Goal: Task Accomplishment & Management: Use online tool/utility

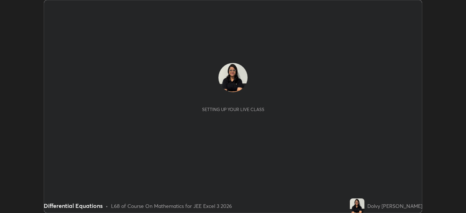
scroll to position [213, 466]
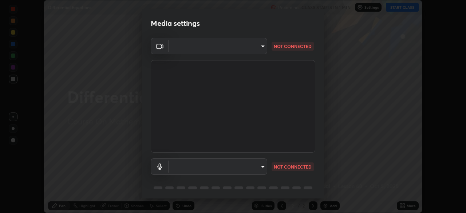
type input "991f874612634fb740a7a2eac7f11ca4c5c922d1b60a0f6e912d77df464512fb"
type input "communications"
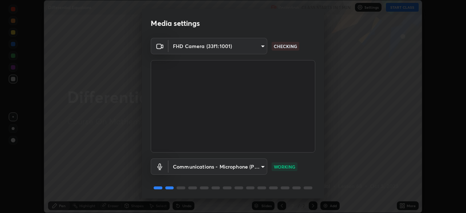
scroll to position [26, 0]
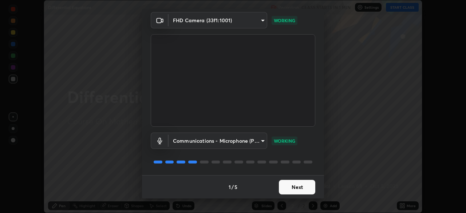
click at [303, 189] on button "Next" at bounding box center [297, 187] width 36 height 15
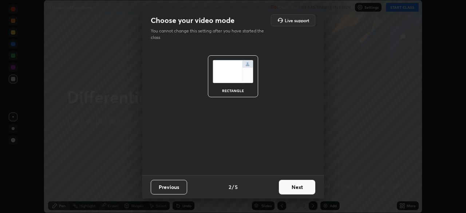
scroll to position [0, 0]
click at [303, 189] on button "Next" at bounding box center [297, 187] width 36 height 15
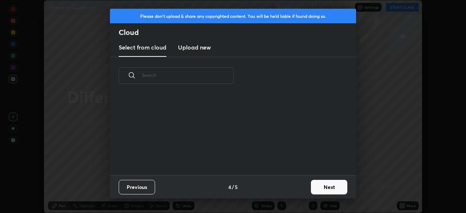
click at [314, 185] on button "Next" at bounding box center [329, 187] width 36 height 15
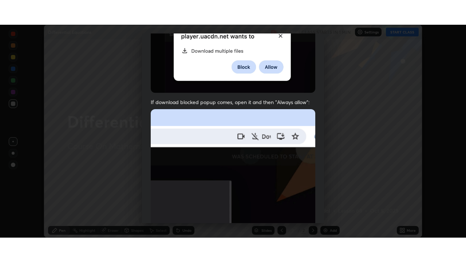
scroll to position [175, 0]
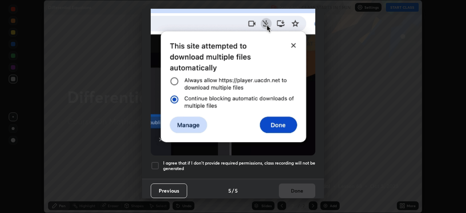
click at [287, 160] on h5 "I agree that if I don't provide required permissions, class recording will not …" at bounding box center [239, 165] width 152 height 11
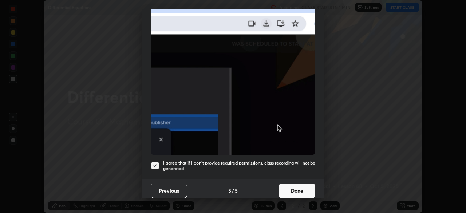
click at [288, 187] on button "Done" at bounding box center [297, 191] width 36 height 15
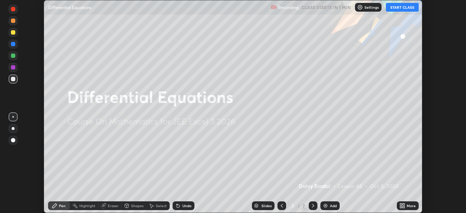
click at [396, 8] on button "START CLASS" at bounding box center [402, 7] width 33 height 9
click at [408, 204] on div "More" at bounding box center [411, 206] width 9 height 4
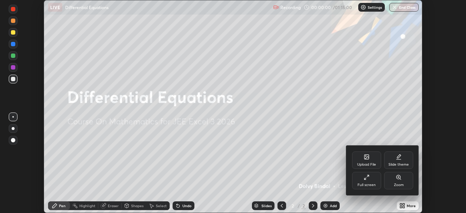
click at [367, 180] on icon at bounding box center [367, 178] width 6 height 6
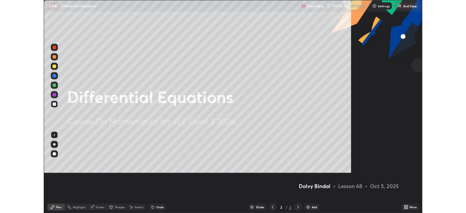
scroll to position [262, 466]
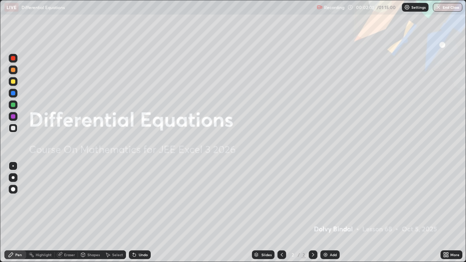
click at [335, 213] on div "Add" at bounding box center [333, 255] width 7 height 4
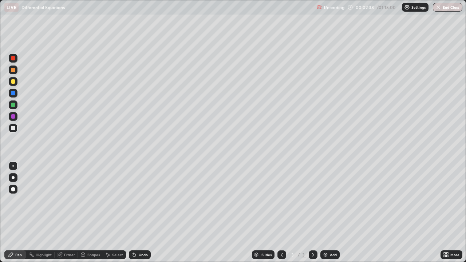
click at [13, 82] on div at bounding box center [13, 81] width 4 height 4
click at [72, 213] on div "Eraser" at bounding box center [69, 255] width 11 height 4
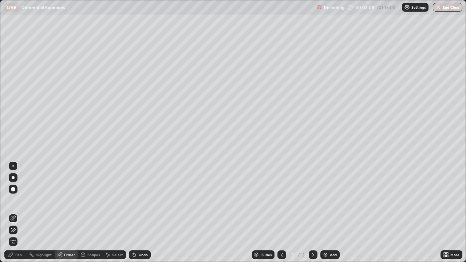
click at [12, 213] on div "Pen" at bounding box center [15, 255] width 22 height 9
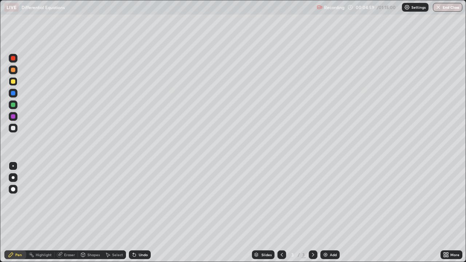
click at [15, 71] on div at bounding box center [13, 70] width 4 height 4
click at [144, 213] on div "Undo" at bounding box center [140, 255] width 22 height 9
click at [143, 213] on div "Undo" at bounding box center [143, 255] width 9 height 4
click at [133, 213] on icon at bounding box center [134, 255] width 3 height 3
click at [132, 213] on icon at bounding box center [135, 255] width 6 height 6
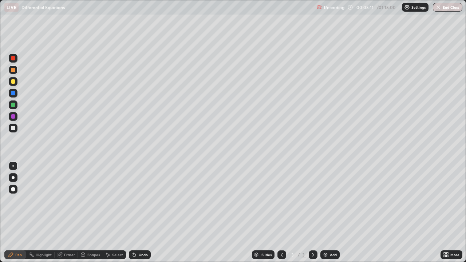
click at [133, 213] on icon at bounding box center [134, 255] width 3 height 3
click at [134, 213] on icon at bounding box center [134, 255] width 3 height 3
click at [133, 213] on icon at bounding box center [134, 255] width 3 height 3
click at [60, 213] on div "Eraser" at bounding box center [66, 255] width 23 height 9
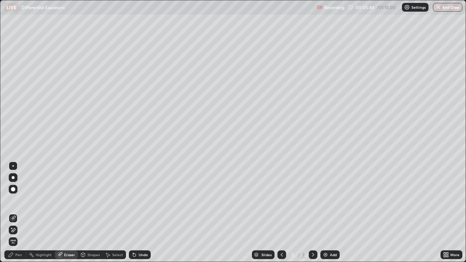
click at [13, 213] on icon at bounding box center [13, 230] width 6 height 6
click at [21, 213] on div "Pen" at bounding box center [15, 255] width 22 height 9
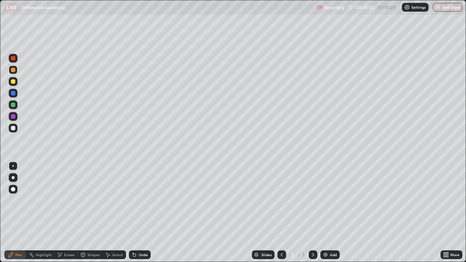
click at [13, 129] on div at bounding box center [13, 128] width 4 height 4
click at [14, 91] on div at bounding box center [13, 93] width 4 height 4
click at [147, 213] on div "Undo" at bounding box center [140, 255] width 22 height 9
click at [139, 213] on div "Undo" at bounding box center [140, 255] width 22 height 9
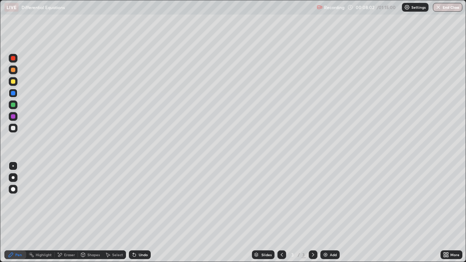
click at [137, 213] on div "Undo" at bounding box center [140, 255] width 22 height 9
click at [12, 130] on div at bounding box center [13, 128] width 4 height 4
click at [116, 213] on div "Select" at bounding box center [117, 255] width 11 height 4
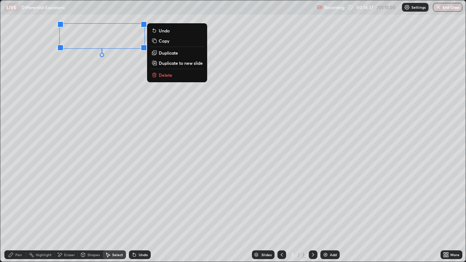
click at [164, 63] on p "Duplicate to new slide" at bounding box center [181, 63] width 44 height 6
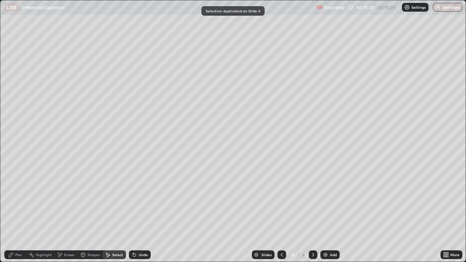
click at [17, 213] on div "Pen" at bounding box center [18, 255] width 7 height 4
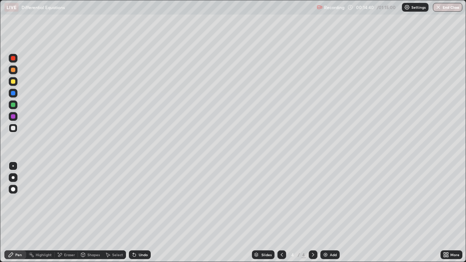
click at [449, 213] on icon at bounding box center [446, 255] width 6 height 6
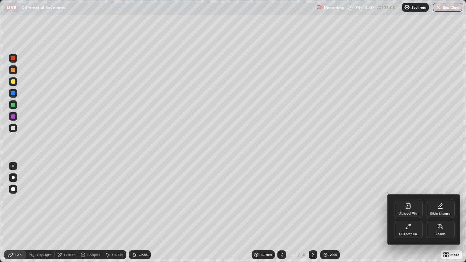
click at [401, 213] on div "Full screen" at bounding box center [408, 229] width 29 height 17
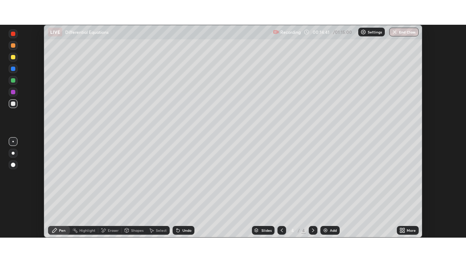
scroll to position [36225, 35972]
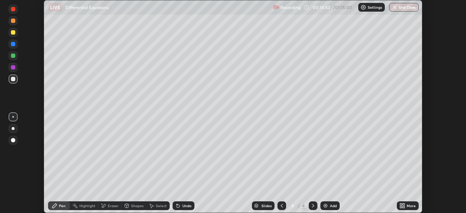
click at [413, 206] on div "More" at bounding box center [411, 206] width 9 height 4
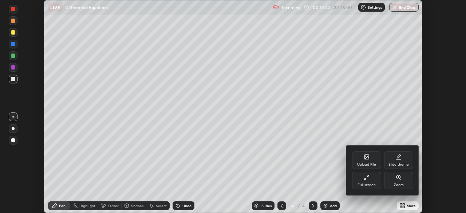
click at [370, 184] on div "Full screen" at bounding box center [367, 185] width 18 height 4
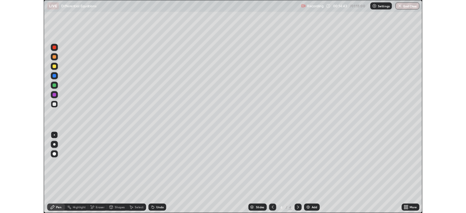
scroll to position [262, 466]
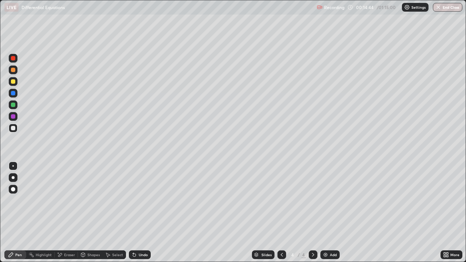
click at [13, 105] on div at bounding box center [13, 105] width 4 height 4
click at [14, 129] on div at bounding box center [13, 128] width 4 height 4
click at [330, 213] on div "Add" at bounding box center [330, 255] width 19 height 9
click at [12, 78] on div at bounding box center [13, 81] width 9 height 9
click at [13, 129] on div at bounding box center [13, 128] width 4 height 4
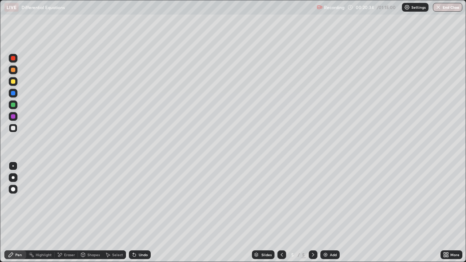
click at [14, 82] on div at bounding box center [13, 81] width 4 height 4
click at [141, 213] on div "Undo" at bounding box center [143, 255] width 9 height 4
click at [139, 213] on div "Undo" at bounding box center [143, 255] width 9 height 4
click at [141, 213] on div "Undo" at bounding box center [143, 255] width 9 height 4
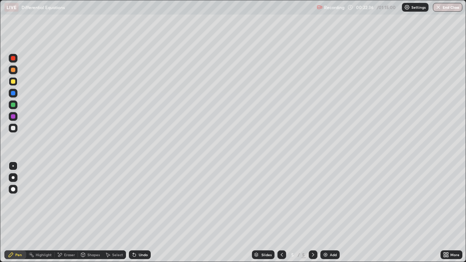
click at [139, 213] on div "Undo" at bounding box center [143, 255] width 9 height 4
click at [331, 213] on div "Add" at bounding box center [333, 255] width 7 height 4
click at [12, 128] on div at bounding box center [13, 128] width 4 height 4
click at [16, 68] on div at bounding box center [13, 70] width 9 height 9
click at [13, 129] on div at bounding box center [13, 128] width 4 height 4
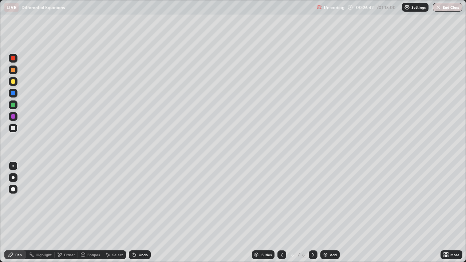
click at [12, 94] on div at bounding box center [13, 93] width 4 height 4
click at [12, 126] on div at bounding box center [13, 128] width 4 height 4
click at [66, 213] on div "Eraser" at bounding box center [69, 255] width 11 height 4
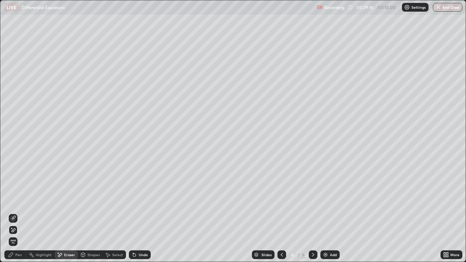
click at [16, 213] on div "Pen" at bounding box center [18, 255] width 7 height 4
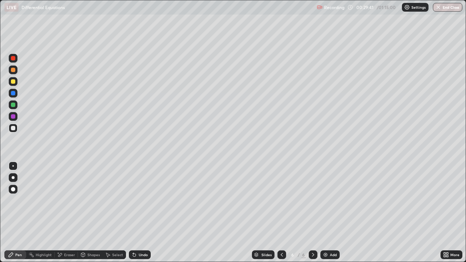
click at [17, 81] on div at bounding box center [13, 81] width 9 height 9
click at [15, 127] on div at bounding box center [13, 128] width 4 height 4
click at [336, 213] on div "Add" at bounding box center [333, 255] width 7 height 4
click at [147, 213] on div "Undo" at bounding box center [140, 255] width 22 height 9
click at [68, 213] on div "Eraser" at bounding box center [69, 255] width 11 height 4
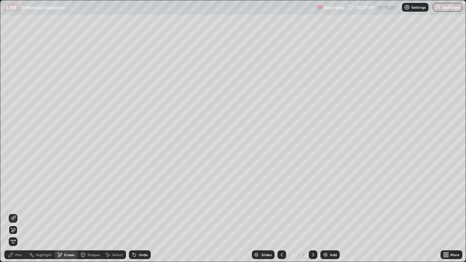
click at [13, 213] on icon at bounding box center [11, 255] width 6 height 6
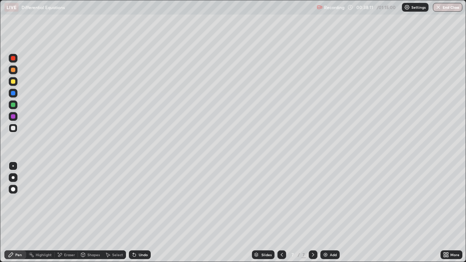
click at [141, 213] on div "Undo" at bounding box center [143, 255] width 9 height 4
click at [135, 213] on icon at bounding box center [135, 255] width 6 height 6
click at [141, 213] on div "Undo" at bounding box center [140, 255] width 22 height 9
click at [281, 213] on icon at bounding box center [282, 255] width 6 height 6
click at [313, 213] on icon at bounding box center [313, 255] width 6 height 6
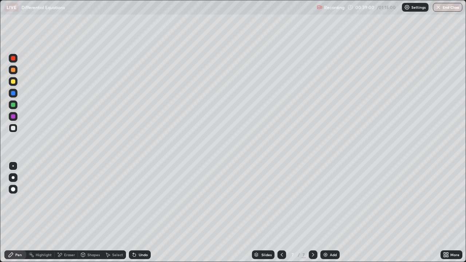
click at [284, 213] on div at bounding box center [282, 255] width 9 height 9
click at [312, 213] on icon at bounding box center [313, 255] width 6 height 6
click at [15, 127] on div at bounding box center [13, 128] width 4 height 4
click at [332, 213] on div "Add" at bounding box center [333, 255] width 7 height 4
click at [15, 81] on div at bounding box center [13, 81] width 4 height 4
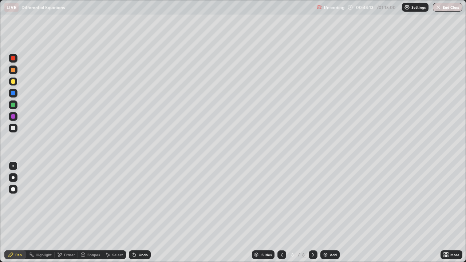
click at [143, 213] on div "Undo" at bounding box center [143, 255] width 9 height 4
click at [12, 127] on div at bounding box center [13, 128] width 4 height 4
click at [13, 105] on div at bounding box center [13, 105] width 4 height 4
click at [149, 213] on div "Undo" at bounding box center [140, 255] width 22 height 9
click at [148, 213] on div "Undo" at bounding box center [140, 255] width 22 height 9
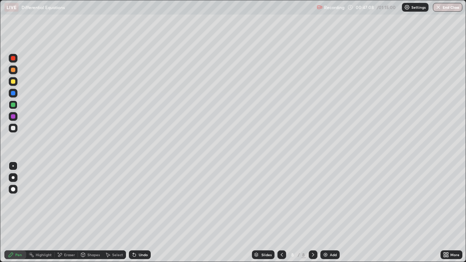
click at [142, 213] on div "Undo" at bounding box center [143, 255] width 9 height 4
click at [140, 213] on div "Undo" at bounding box center [140, 255] width 22 height 9
click at [141, 213] on div "Undo" at bounding box center [143, 255] width 9 height 4
click at [15, 83] on div at bounding box center [13, 81] width 9 height 9
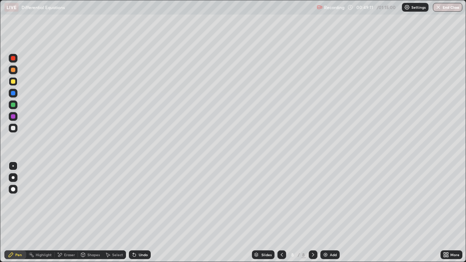
click at [16, 69] on div at bounding box center [13, 70] width 9 height 9
click at [71, 213] on div "Eraser" at bounding box center [69, 255] width 11 height 4
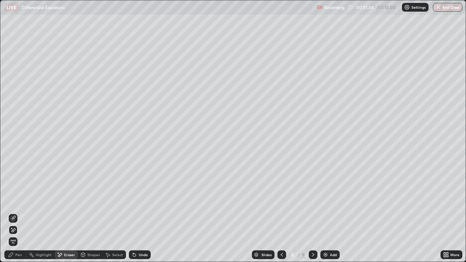
click at [19, 213] on div "Pen" at bounding box center [15, 255] width 22 height 9
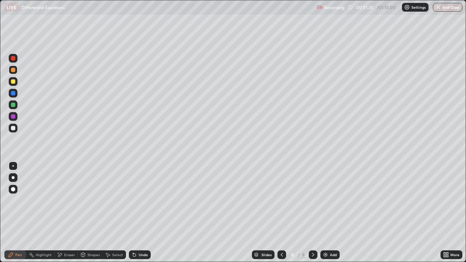
click at [66, 213] on div "Eraser" at bounding box center [69, 255] width 11 height 4
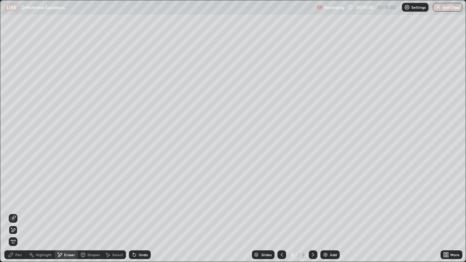
click at [16, 213] on div "Pen" at bounding box center [18, 255] width 7 height 4
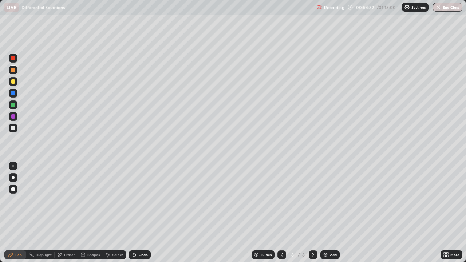
click at [333, 213] on div "Add" at bounding box center [333, 255] width 7 height 4
click at [14, 127] on div at bounding box center [13, 128] width 4 height 4
click at [12, 83] on div at bounding box center [13, 81] width 4 height 4
click at [13, 129] on div at bounding box center [13, 128] width 4 height 4
click at [15, 84] on div at bounding box center [13, 81] width 9 height 9
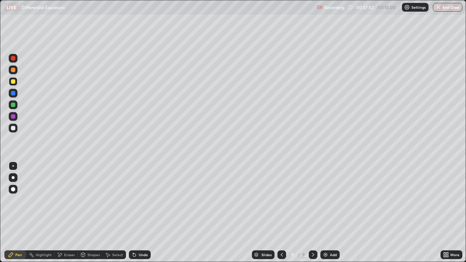
click at [14, 128] on div at bounding box center [13, 128] width 4 height 4
click at [113, 213] on div "Select" at bounding box center [117, 255] width 11 height 4
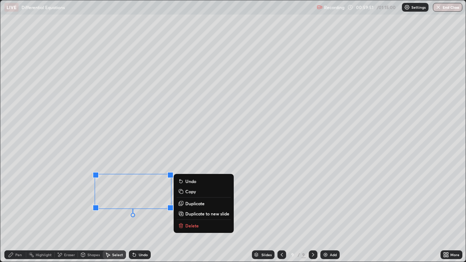
click at [98, 213] on div "0 ° Undo Copy Duplicate Duplicate to new slide Delete" at bounding box center [233, 131] width 466 height 262
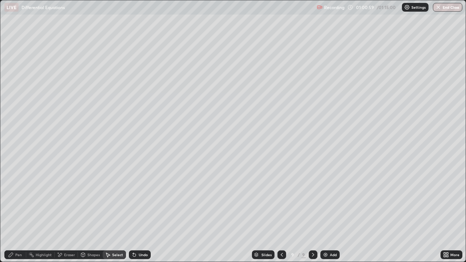
click at [17, 213] on div "Pen" at bounding box center [18, 255] width 7 height 4
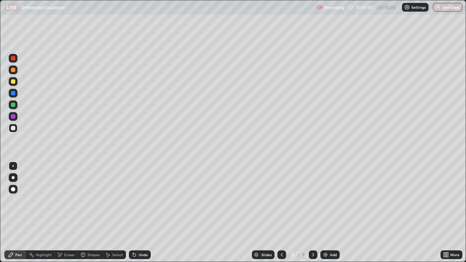
click at [112, 213] on div "Select" at bounding box center [114, 255] width 23 height 9
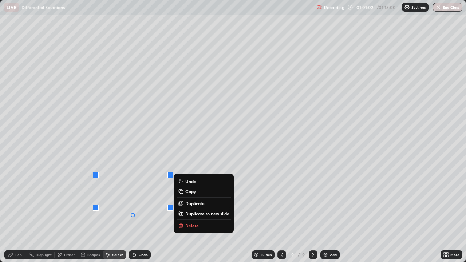
click at [196, 213] on p "Duplicate to new slide" at bounding box center [207, 214] width 44 height 6
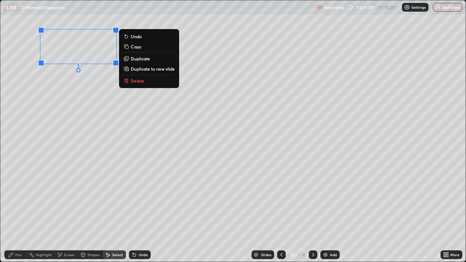
click at [447, 213] on icon at bounding box center [448, 256] width 2 height 2
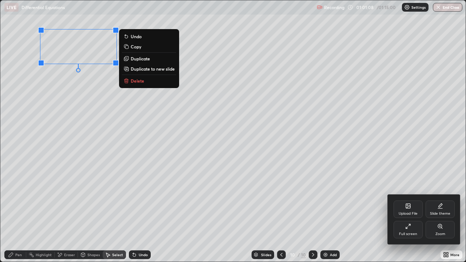
click at [402, 213] on div "Full screen" at bounding box center [408, 229] width 29 height 17
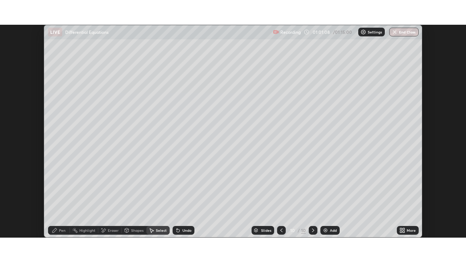
scroll to position [36225, 35972]
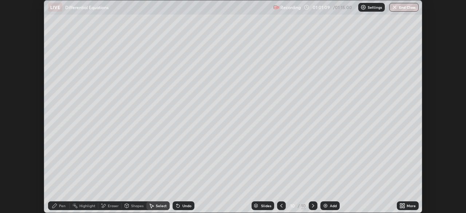
click at [413, 209] on div "More" at bounding box center [408, 206] width 22 height 9
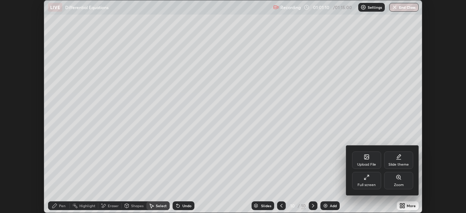
click at [369, 186] on div "Full screen" at bounding box center [367, 185] width 18 height 4
click at [364, 195] on div "Upload File Slide theme Full screen Zoom" at bounding box center [383, 171] width 73 height 50
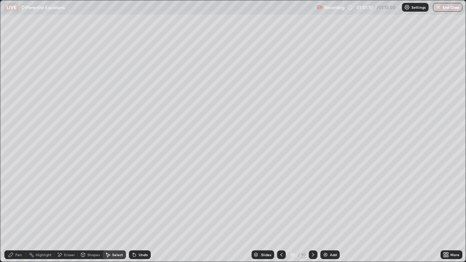
scroll to position [262, 466]
click at [18, 213] on div "Pen" at bounding box center [18, 255] width 7 height 4
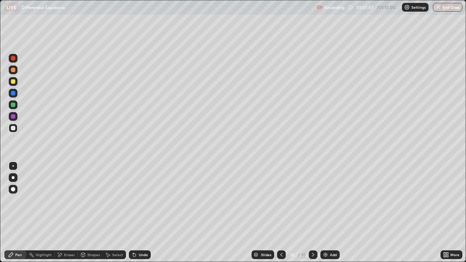
click at [12, 85] on div at bounding box center [13, 81] width 9 height 9
click at [13, 129] on div at bounding box center [13, 128] width 4 height 4
click at [14, 106] on div at bounding box center [13, 105] width 4 height 4
click at [13, 129] on div at bounding box center [13, 128] width 4 height 4
click at [334, 213] on div "Add" at bounding box center [333, 255] width 7 height 4
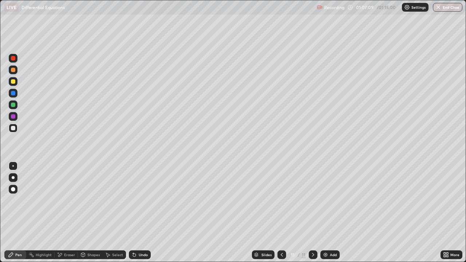
click at [14, 71] on div at bounding box center [13, 70] width 4 height 4
click at [148, 213] on div "Undo" at bounding box center [140, 255] width 22 height 9
click at [142, 213] on div "Undo" at bounding box center [143, 255] width 9 height 4
click at [139, 213] on div "Undo" at bounding box center [143, 255] width 9 height 4
click at [141, 213] on div "Undo" at bounding box center [143, 255] width 9 height 4
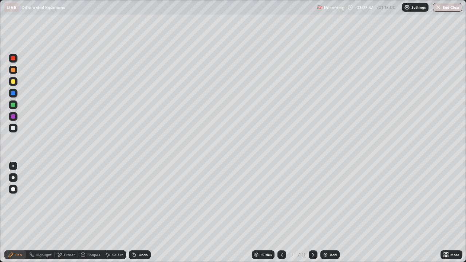
click at [140, 213] on div "Undo" at bounding box center [143, 255] width 9 height 4
click at [10, 129] on div at bounding box center [13, 128] width 9 height 9
click at [17, 180] on div at bounding box center [13, 177] width 9 height 9
click at [18, 177] on div at bounding box center [13, 178] width 12 height 12
click at [13, 166] on div at bounding box center [12, 165] width 1 height 1
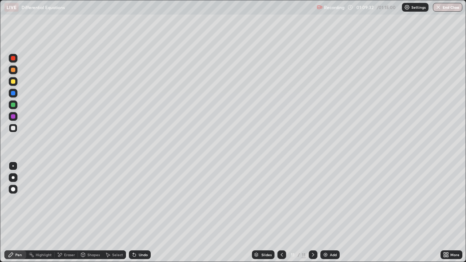
click at [13, 106] on div at bounding box center [13, 105] width 4 height 4
click at [332, 213] on div "Add" at bounding box center [333, 255] width 7 height 4
click at [13, 129] on div at bounding box center [13, 128] width 4 height 4
click at [13, 105] on div at bounding box center [13, 105] width 4 height 4
click at [282, 213] on icon at bounding box center [282, 255] width 6 height 6
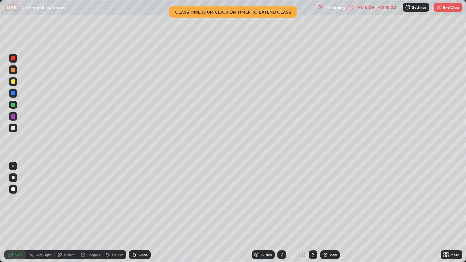
click at [445, 10] on button "End Class" at bounding box center [448, 7] width 29 height 9
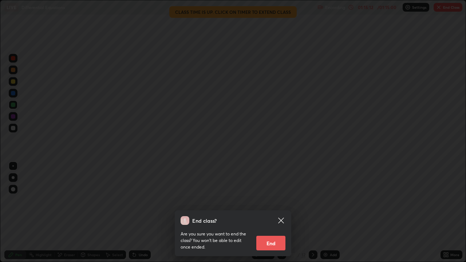
click at [271, 194] on div "End class? Are you sure you want to end the class? You won’t be able to edit on…" at bounding box center [233, 131] width 466 height 262
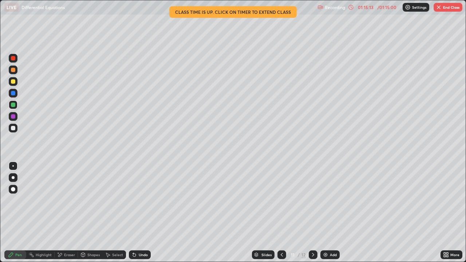
click at [316, 213] on div at bounding box center [313, 255] width 9 height 9
click at [454, 8] on button "End Class" at bounding box center [448, 7] width 29 height 9
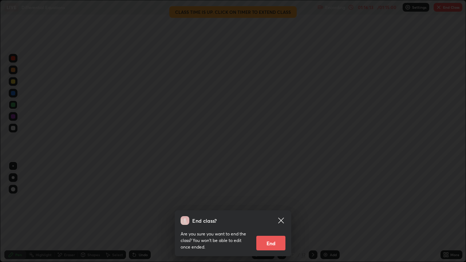
click at [267, 213] on button "End" at bounding box center [271, 243] width 29 height 15
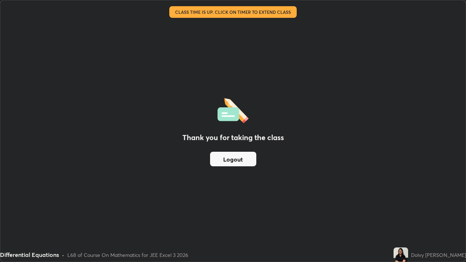
click at [241, 160] on button "Logout" at bounding box center [233, 159] width 46 height 15
